Goal: Use online tool/utility: Utilize a website feature to perform a specific function

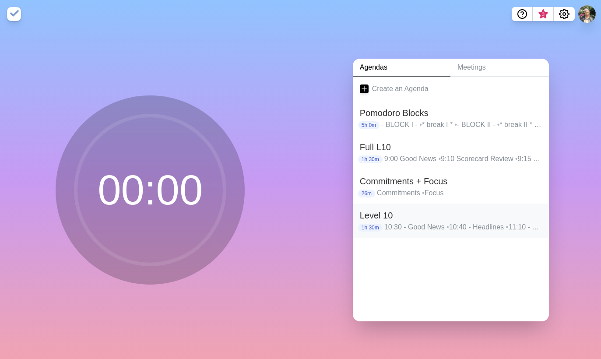
click at [500, 210] on h2 "Level 10" at bounding box center [451, 215] width 182 height 13
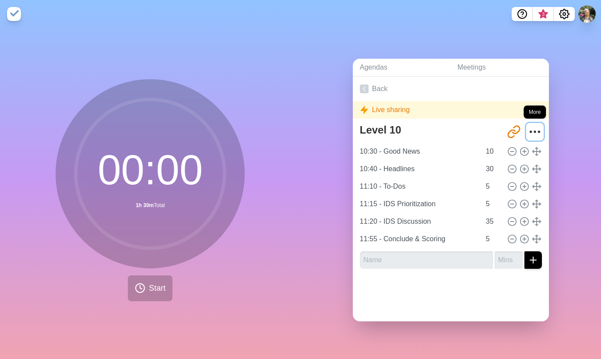
click at [534, 131] on circle "More" at bounding box center [534, 131] width 1 height 1
click at [528, 130] on icon "More" at bounding box center [535, 132] width 14 height 14
click at [565, 14] on circle "Settings" at bounding box center [564, 14] width 3 height 3
click at [528, 133] on icon "More" at bounding box center [535, 132] width 14 height 14
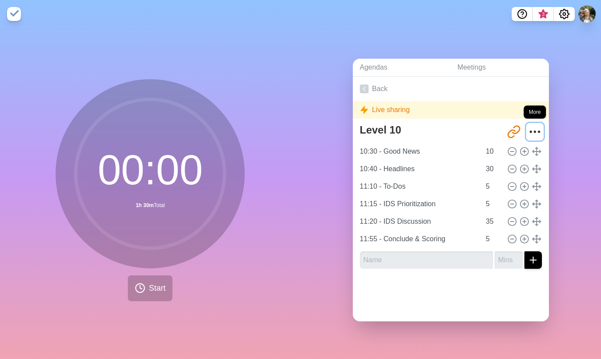
click at [528, 131] on icon "More" at bounding box center [535, 132] width 14 height 14
click at [534, 131] on circle "More" at bounding box center [534, 131] width 1 height 1
click at [366, 86] on link "Back" at bounding box center [451, 89] width 196 height 25
click at [363, 87] on polyline at bounding box center [364, 89] width 2 height 4
click at [369, 84] on link "Back" at bounding box center [451, 89] width 196 height 25
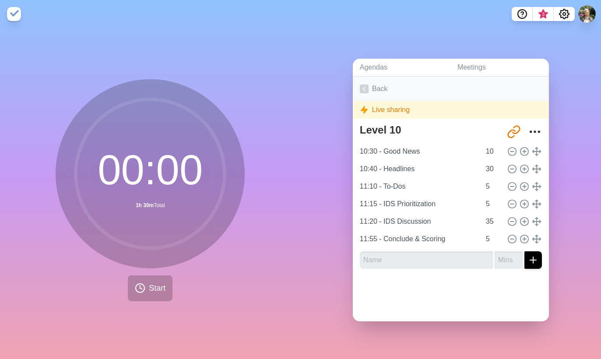
click at [376, 84] on link "Back" at bounding box center [451, 89] width 196 height 25
click at [376, 67] on link "Agendas" at bounding box center [402, 68] width 98 height 18
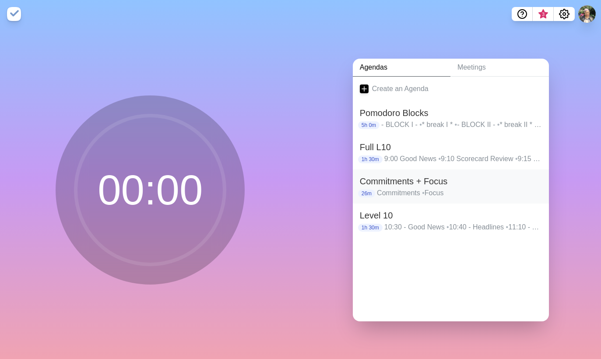
click at [479, 190] on p "Commitments • Focus" at bounding box center [459, 193] width 165 height 11
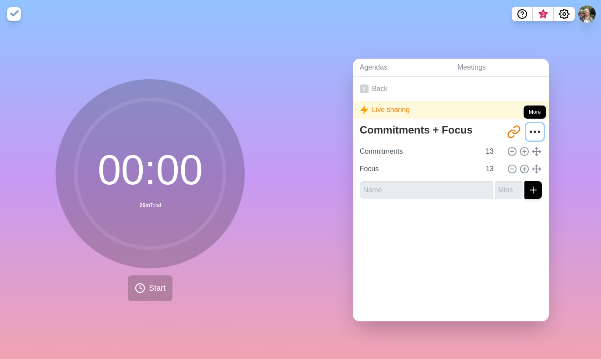
click at [528, 129] on icon "More" at bounding box center [535, 132] width 14 height 14
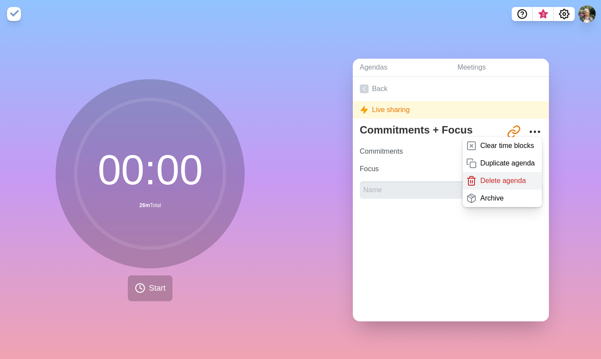
click at [487, 178] on p "Delete agenda" at bounding box center [503, 181] width 46 height 11
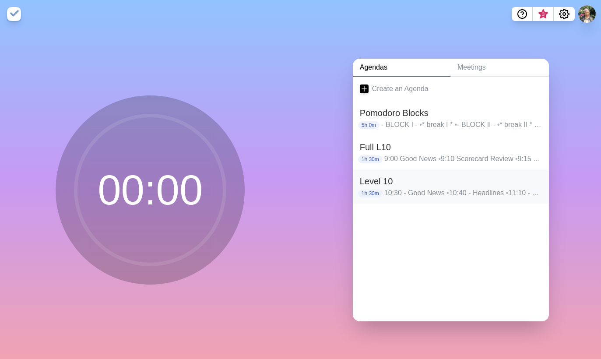
click at [423, 191] on p "10:30 - Good News • 10:40 - Headlines • 11:10 - To-Dos • 11:15 - IDS Prioritiza…" at bounding box center [463, 193] width 158 height 11
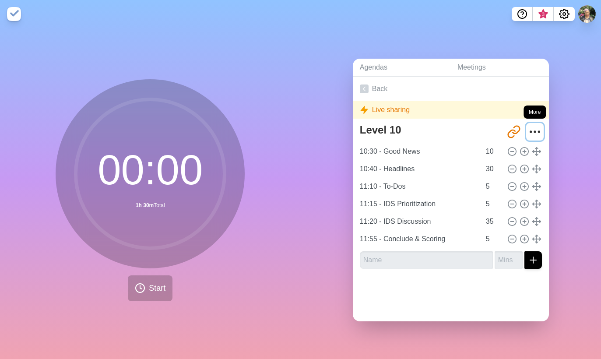
click at [528, 126] on icon "More" at bounding box center [535, 132] width 14 height 14
click at [528, 130] on icon "More" at bounding box center [535, 132] width 14 height 14
click at [361, 107] on polygon at bounding box center [364, 109] width 7 height 7
click at [362, 107] on polygon at bounding box center [364, 109] width 7 height 7
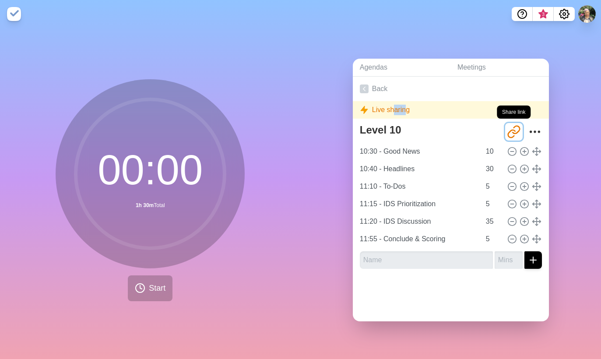
click at [507, 126] on icon "Share link" at bounding box center [514, 132] width 14 height 14
copy div "Live"
click at [513, 130] on icon "Share link" at bounding box center [516, 129] width 7 height 7
click at [528, 129] on icon "More" at bounding box center [535, 132] width 14 height 14
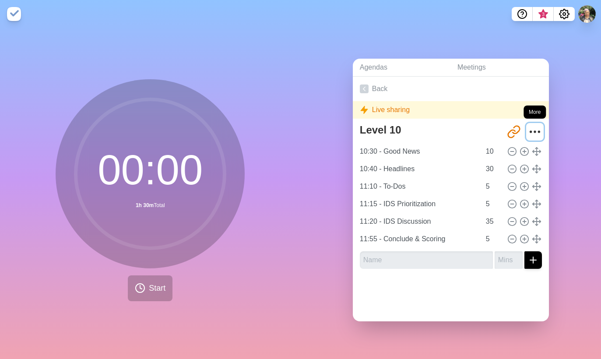
click at [528, 129] on icon "More" at bounding box center [535, 132] width 14 height 14
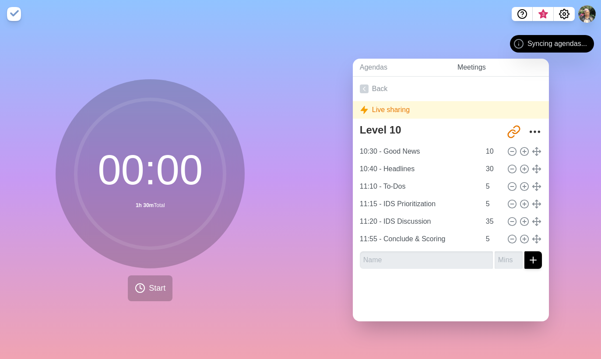
click at [458, 63] on link "Meetings" at bounding box center [499, 68] width 98 height 18
click at [403, 71] on link "Agendas" at bounding box center [402, 68] width 98 height 18
click at [365, 66] on link "Agendas" at bounding box center [402, 68] width 98 height 18
click at [360, 89] on icon at bounding box center [364, 88] width 9 height 9
click at [361, 85] on icon at bounding box center [364, 88] width 9 height 9
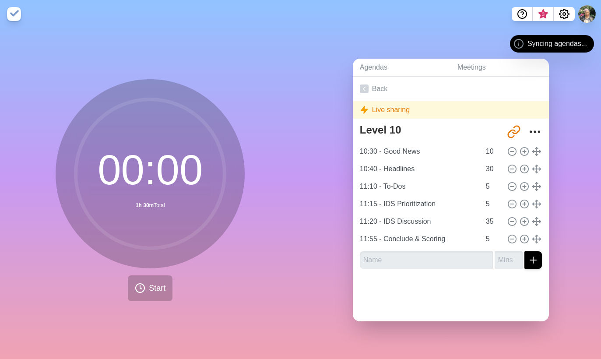
click at [579, 42] on span "Syncing agendas..." at bounding box center [557, 44] width 60 height 11
click at [564, 15] on circle "Settings" at bounding box center [564, 14] width 3 height 3
click at [545, 16] on span "3" at bounding box center [543, 14] width 7 height 7
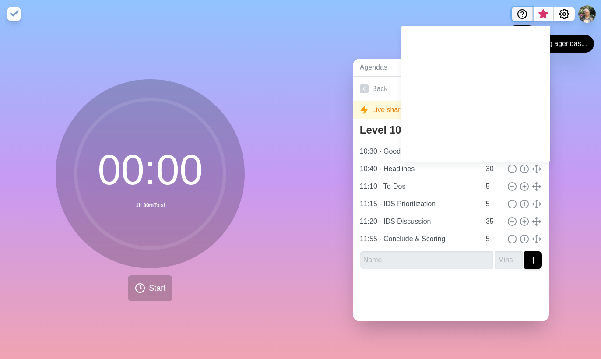
click at [517, 16] on icon "Help" at bounding box center [522, 14] width 11 height 11
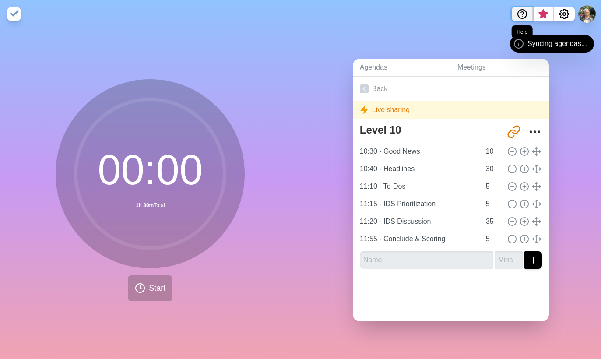
click at [520, 15] on icon "Help" at bounding box center [522, 14] width 11 height 11
click at [558, 40] on span "Syncing agendas..." at bounding box center [557, 44] width 60 height 11
click at [390, 73] on link "Agendas" at bounding box center [402, 68] width 98 height 18
click at [381, 68] on link "Agendas" at bounding box center [402, 68] width 98 height 18
click at [362, 62] on link "Agendas" at bounding box center [402, 68] width 98 height 18
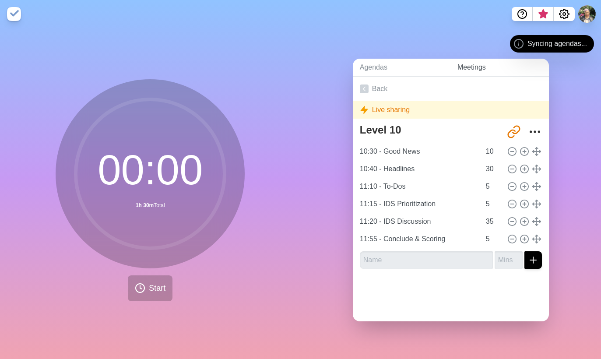
click at [450, 66] on link "Meetings" at bounding box center [499, 68] width 98 height 18
click at [481, 68] on link "Meetings" at bounding box center [499, 68] width 98 height 18
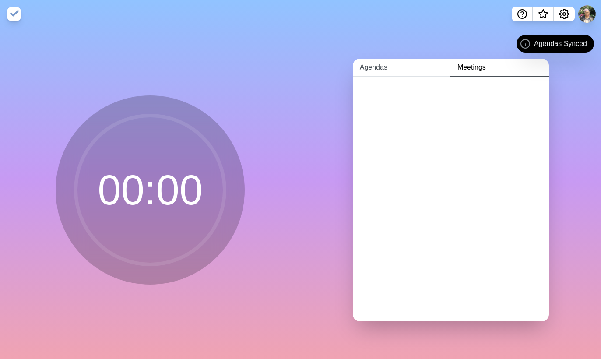
click at [381, 66] on link "Agendas" at bounding box center [402, 68] width 98 height 18
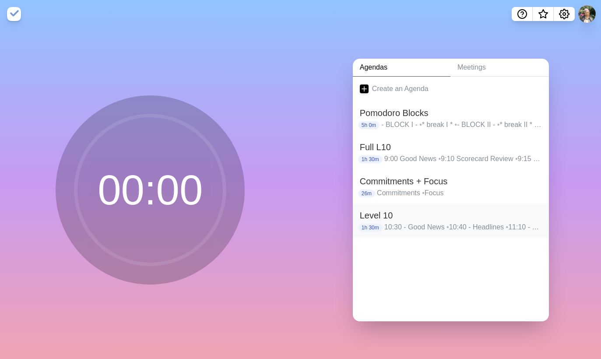
click at [499, 217] on h2 "Level 10" at bounding box center [451, 215] width 182 height 13
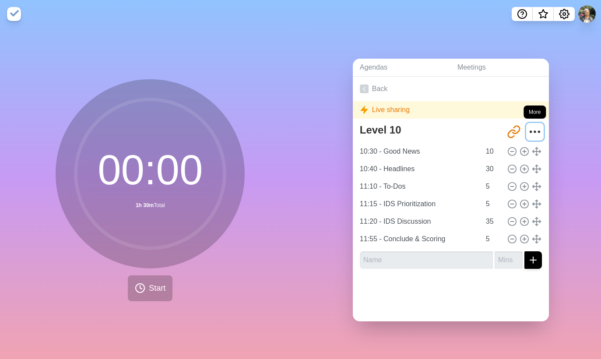
click at [528, 127] on icon "More" at bounding box center [535, 132] width 14 height 14
click at [528, 129] on icon "More" at bounding box center [535, 132] width 14 height 14
click at [528, 130] on icon "More" at bounding box center [535, 132] width 14 height 14
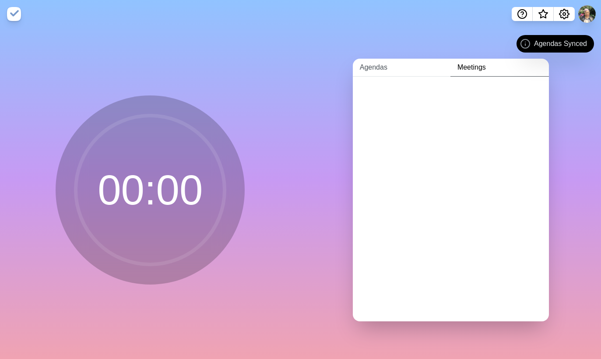
click at [379, 59] on link "Agendas" at bounding box center [402, 68] width 98 height 18
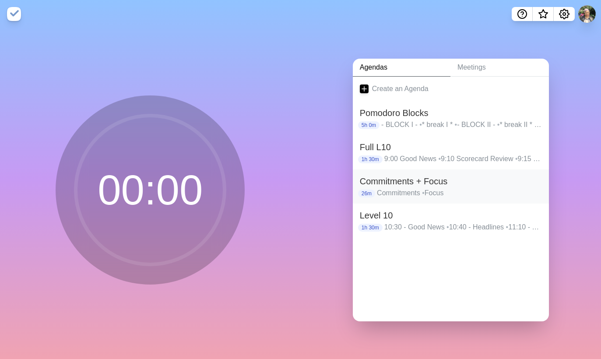
click at [483, 189] on p "Commitments • Focus" at bounding box center [459, 193] width 165 height 11
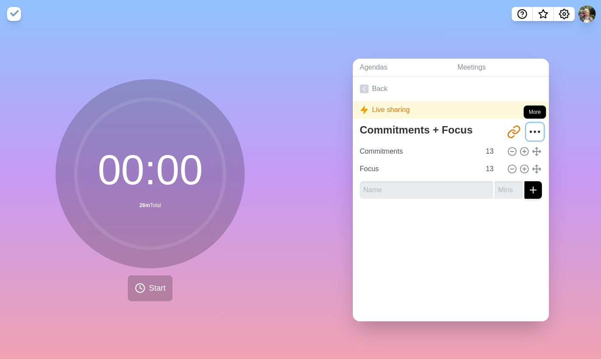
click at [534, 131] on circle "More" at bounding box center [534, 131] width 1 height 1
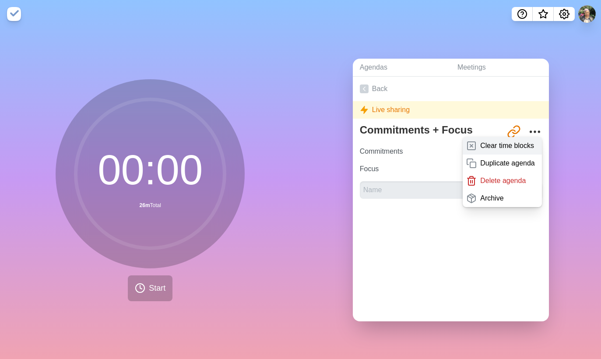
click at [499, 143] on p "Clear time blocks" at bounding box center [507, 145] width 54 height 11
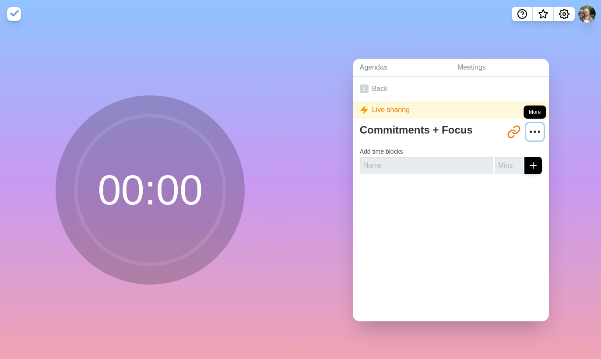
click at [528, 130] on icon "More" at bounding box center [535, 132] width 14 height 14
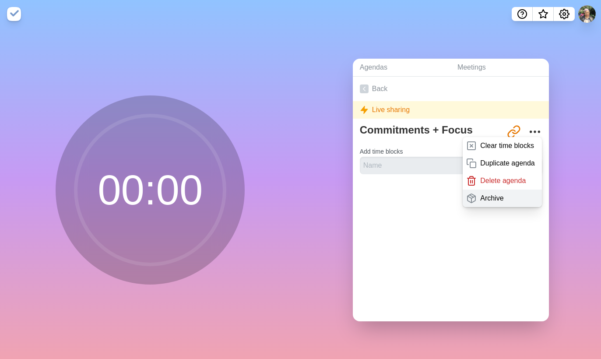
click at [482, 194] on p "Archive" at bounding box center [491, 198] width 23 height 11
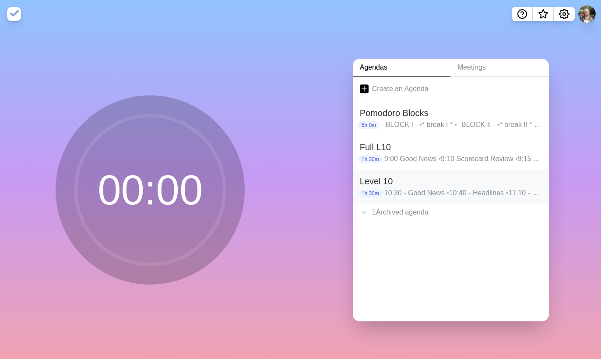
click at [505, 189] on p "10:30 - Good News • 10:40 - Headlines • 11:10 - To-Dos • 11:15 - IDS Prioritiza…" at bounding box center [463, 193] width 158 height 11
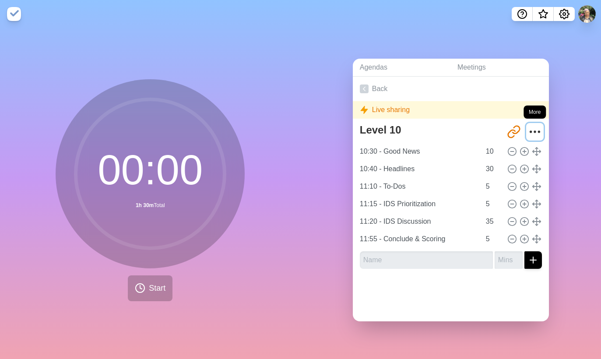
click at [534, 131] on circle "More" at bounding box center [534, 131] width 1 height 1
click at [528, 129] on icon "More" at bounding box center [535, 132] width 14 height 14
click at [586, 14] on button at bounding box center [587, 14] width 18 height 18
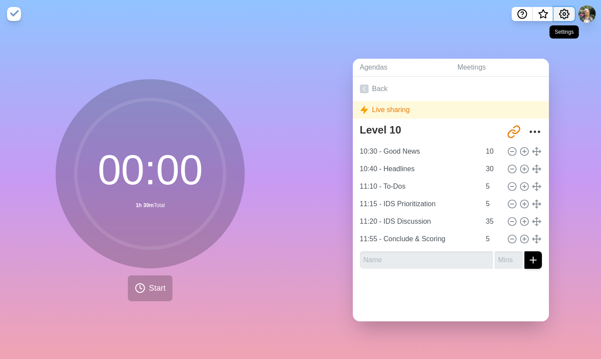
click at [561, 17] on icon "Settings" at bounding box center [564, 14] width 10 height 10
click at [565, 18] on icon "Settings" at bounding box center [564, 14] width 10 height 10
click at [563, 14] on circle "Settings" at bounding box center [564, 14] width 3 height 3
click at [563, 16] on icon "Settings" at bounding box center [564, 14] width 11 height 11
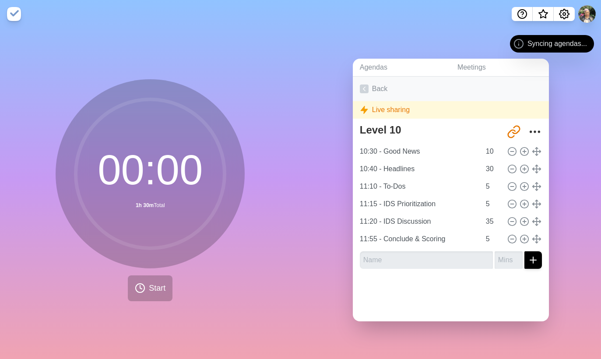
click at [372, 87] on link "Back" at bounding box center [451, 89] width 196 height 25
click at [376, 66] on link "Agendas" at bounding box center [402, 68] width 98 height 18
click at [372, 66] on link "Agendas" at bounding box center [402, 68] width 98 height 18
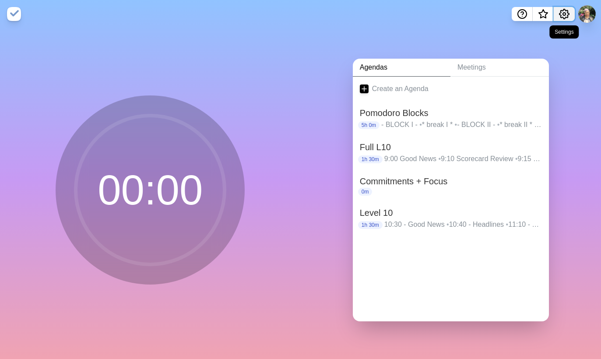
click at [564, 17] on icon "Settings" at bounding box center [564, 14] width 11 height 11
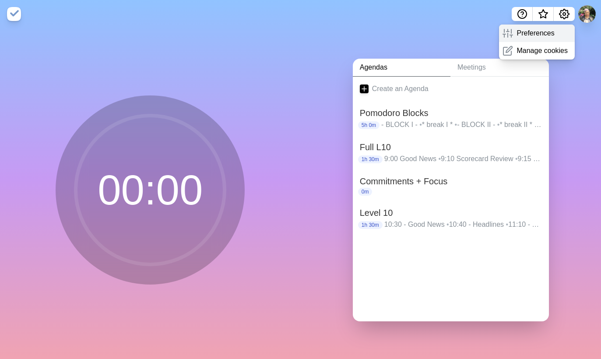
click at [535, 34] on p "Preferences" at bounding box center [535, 33] width 38 height 11
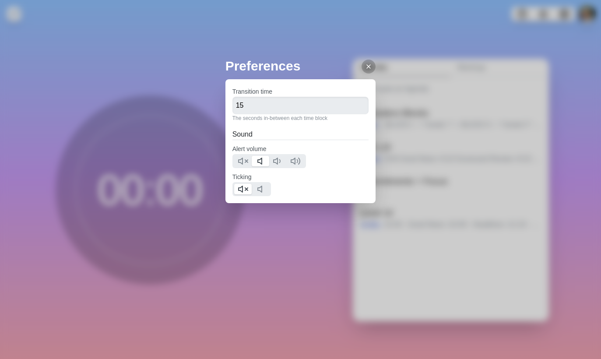
click at [553, 29] on div "Preferences Transition time 15 The seconds in-between each time block Sound Ale…" at bounding box center [300, 179] width 601 height 359
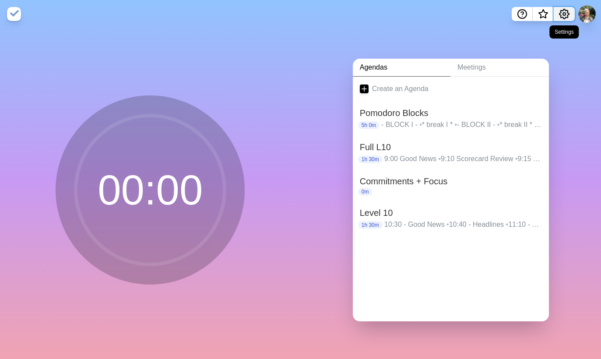
click at [563, 16] on icon "Settings" at bounding box center [564, 14] width 11 height 11
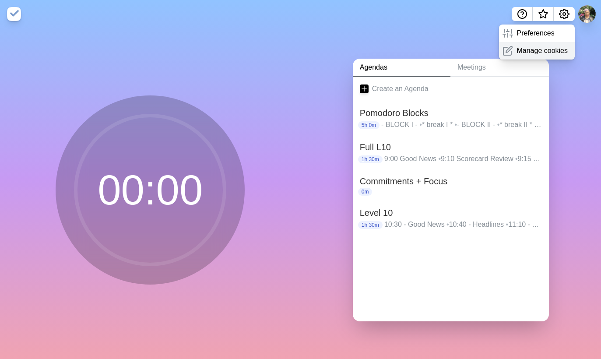
click at [542, 52] on p "Manage cookies" at bounding box center [541, 51] width 51 height 11
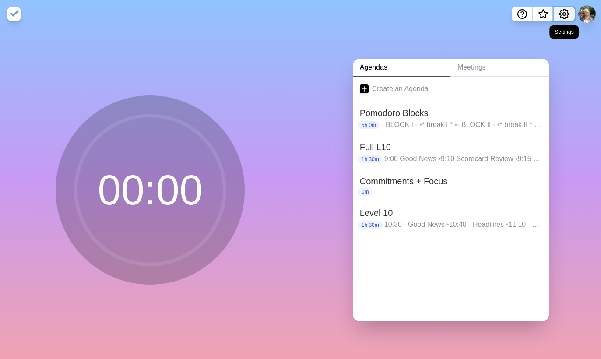
click at [565, 14] on icon "Settings" at bounding box center [564, 14] width 11 height 11
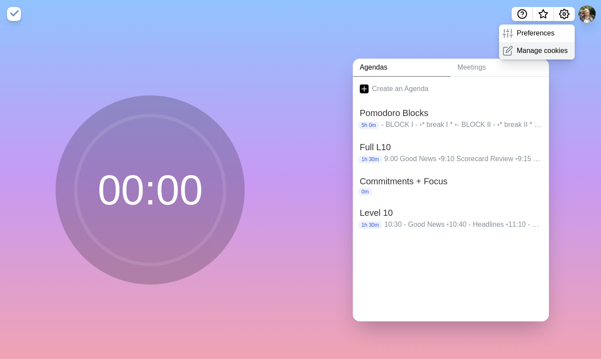
click at [534, 51] on p "Manage cookies" at bounding box center [541, 51] width 51 height 11
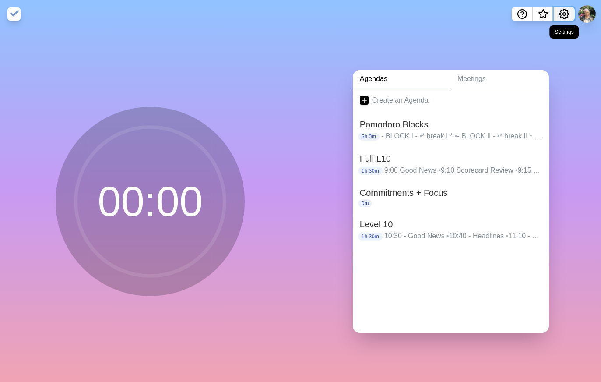
click at [563, 15] on icon "Settings" at bounding box center [564, 14] width 11 height 11
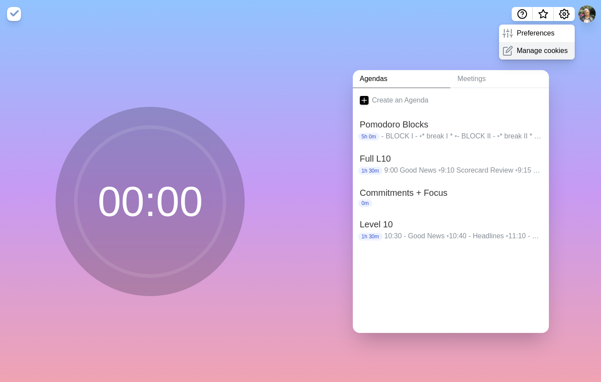
click at [520, 50] on p "Manage cookies" at bounding box center [541, 51] width 51 height 11
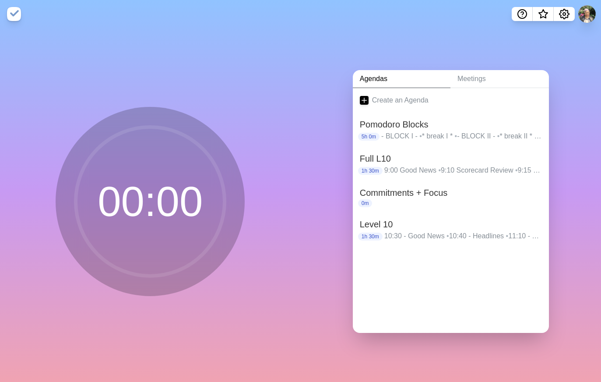
click at [555, 48] on div "Agendas Meetings Create an Agenda Pomodoro Blocks 5h 0m - BLOCK I - • * break I…" at bounding box center [451, 205] width 301 height 354
click at [463, 169] on p "9:00 Good News • 9:10 Scorecard Review • 9:15 Priorities Review • 9:20 Headline…" at bounding box center [463, 170] width 158 height 11
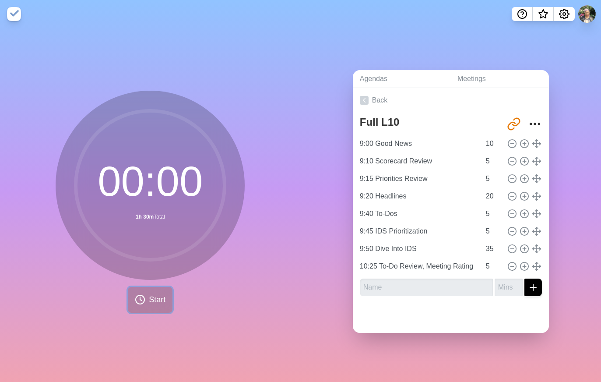
click at [155, 299] on span "Start" at bounding box center [157, 300] width 17 height 12
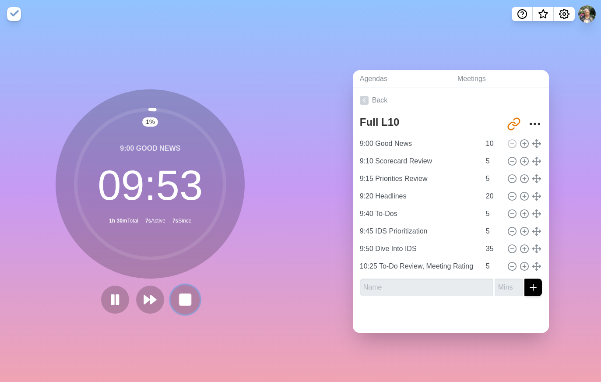
click at [180, 298] on rect at bounding box center [185, 299] width 11 height 11
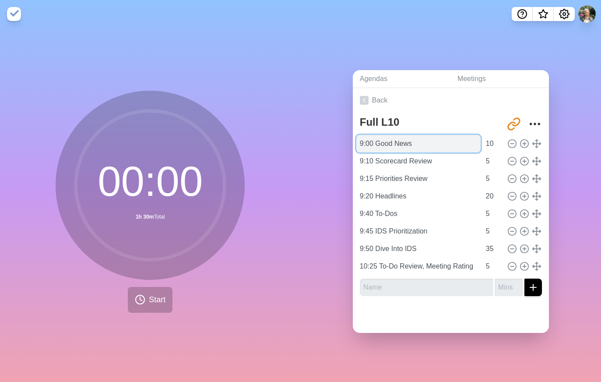
click at [383, 142] on input "9:00 Good News" at bounding box center [418, 144] width 124 height 18
click at [222, 283] on div "00 : 00 1h 30m Total Start" at bounding box center [150, 202] width 189 height 222
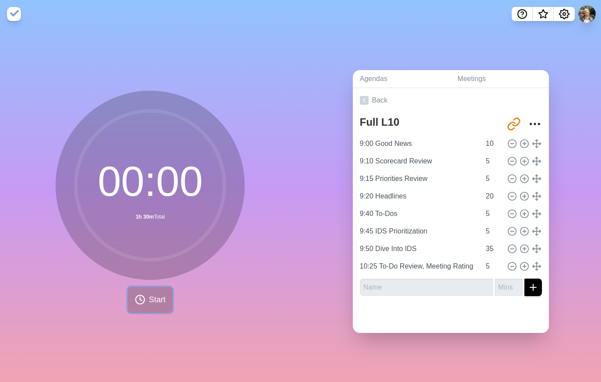
click at [149, 298] on span "Start" at bounding box center [157, 300] width 17 height 12
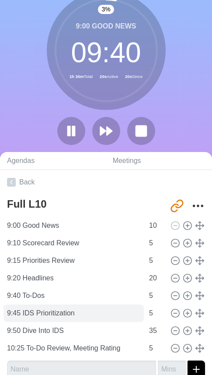
scroll to position [28, 0]
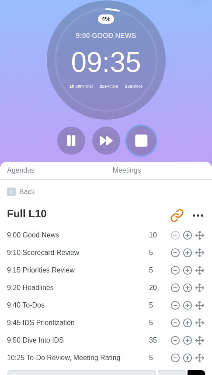
click at [146, 140] on rect at bounding box center [141, 140] width 11 height 11
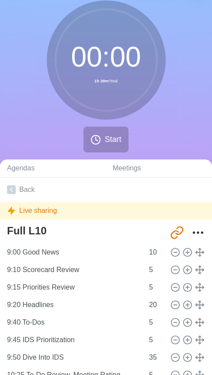
type input "9:10 1. Scorecard Review"
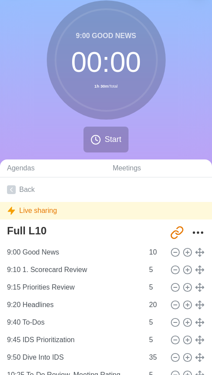
type input "9:15 2. Priorities Review"
type input "9:20 3. Headlines"
type input "9:40 4. To-Dos"
type input "9:45 5a. IDS Prioritization"
type input "9:50 5b. Dive Into IDS"
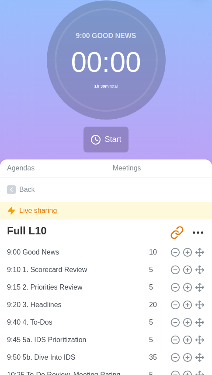
type input "10:25 5c./6. To-Do Review, Meeting Rating"
type input "9:00 0. Good News"
